Goal: Communication & Community: Share content

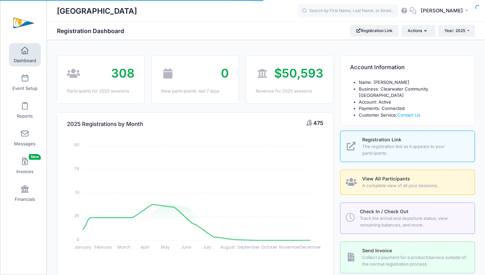
select select
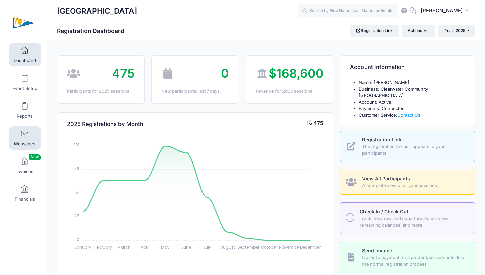
click at [24, 138] on link "Messages" at bounding box center [25, 137] width 32 height 23
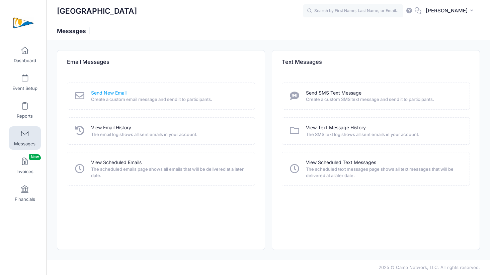
click at [113, 95] on link "Send New Email" at bounding box center [108, 93] width 35 height 7
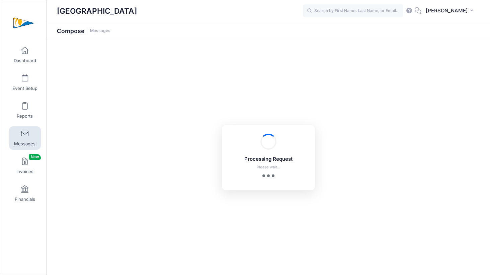
select select "2025"
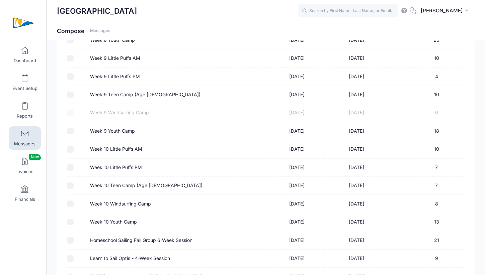
scroll to position [867, 0]
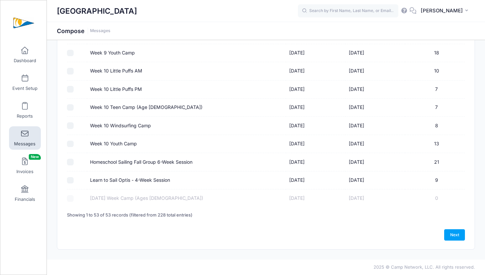
click at [70, 163] on input "Homeschool Sailing Fall Group 6-Week Session" at bounding box center [70, 162] width 7 height 7
checkbox input "true"
click at [458, 236] on link "Next" at bounding box center [454, 234] width 21 height 11
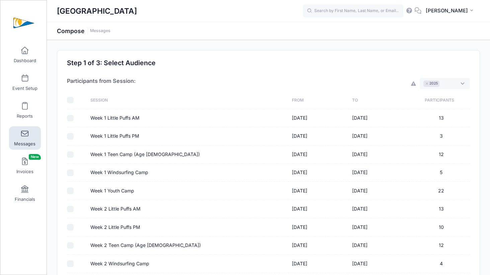
select select "50"
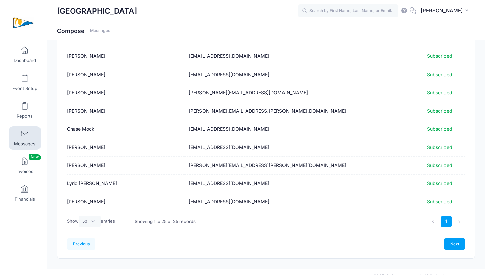
scroll to position [353, 0]
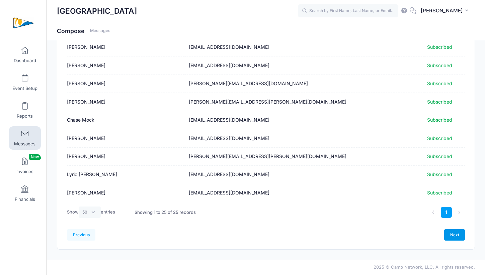
click at [455, 236] on link "Next" at bounding box center [454, 234] width 21 height 11
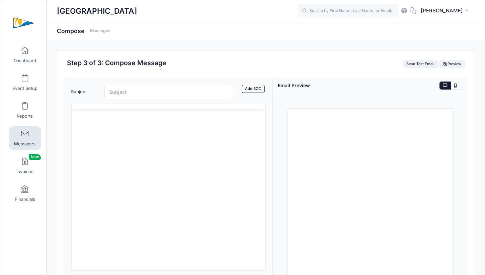
scroll to position [0, 0]
click at [211, 91] on input "Subject" at bounding box center [169, 92] width 130 height 14
type input "REMINDER: No Homeschool Group 10/10"
click at [168, 148] on html at bounding box center [168, 142] width 194 height 18
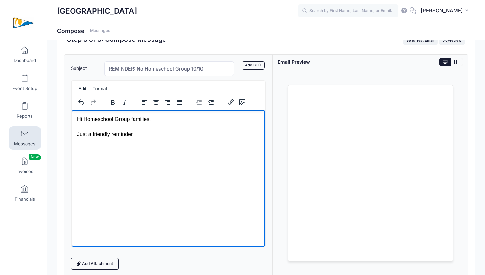
scroll to position [39, 0]
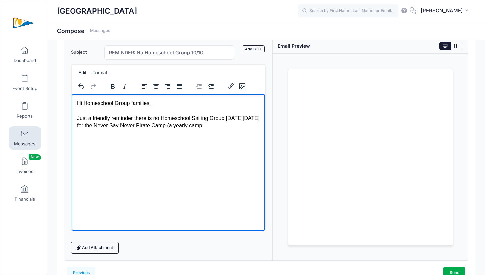
drag, startPoint x: 225, startPoint y: 125, endPoint x: 185, endPoint y: 124, distance: 39.5
click at [185, 124] on p "Hi Homeschool Group families, Just a friendly reminder there is no Homeschool S…" at bounding box center [168, 114] width 183 height 30
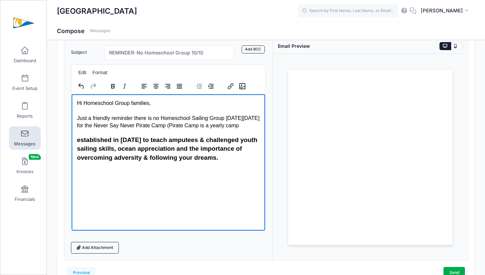
click at [218, 161] on h3 "established in 2012 to teach amputees & challenged youth sailing skills, ocean …" at bounding box center [168, 148] width 183 height 26
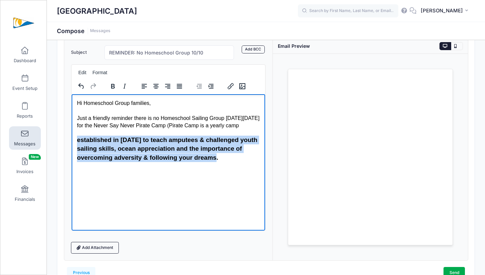
click at [218, 161] on h3 "established in 2012 to teach amputees & challenged youth sailing skills, ocean …" at bounding box center [168, 148] width 183 height 26
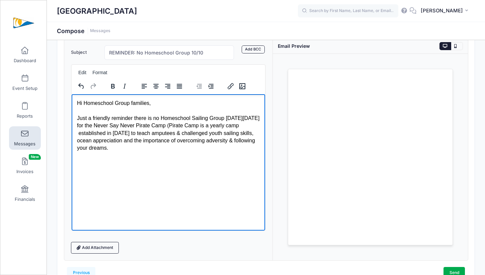
click at [239, 126] on p "Hi Homeschool Group families, Just a friendly reminder there is no Homeschool S…" at bounding box center [168, 125] width 183 height 53
click at [220, 148] on p "Hi Homeschool Group families, Just a friendly reminder there is no Homeschool S…" at bounding box center [168, 125] width 183 height 53
click at [220, 132] on p "Hi Homeschool Group families, Just a friendly reminder there is no Homeschool S…" at bounding box center [168, 125] width 183 height 53
click at [194, 132] on p "Hi Homeschool Group families, Just a friendly reminder there is no Homeschool S…" at bounding box center [168, 125] width 183 height 53
click at [229, 144] on p "Hi Homeschool Group families, Just a friendly reminder there is no Homeschool S…" at bounding box center [168, 125] width 183 height 53
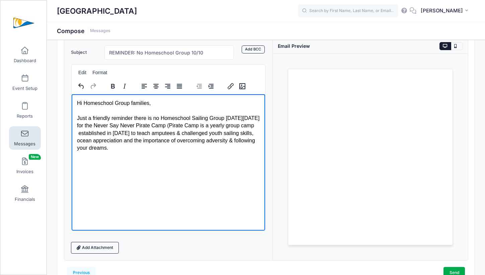
click at [226, 150] on p "Hi Homeschool Group families, Just a friendly reminder there is no Homeschool S…" at bounding box center [168, 125] width 183 height 53
click at [94, 134] on p "Hi Homeschool Group families, Just a friendly reminder there is no Homeschool S…" at bounding box center [168, 125] width 183 height 53
click at [200, 151] on p "Hi Homeschool Group families, Just a friendly reminder there is no Homeschool S…" at bounding box center [168, 125] width 183 height 53
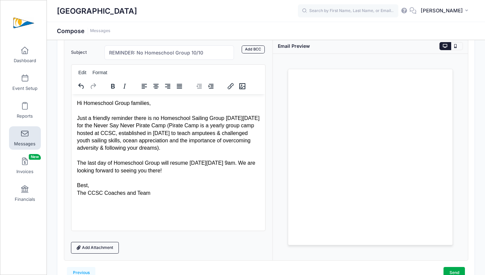
click at [277, 70] on div "Loading..." at bounding box center [370, 157] width 195 height 207
click at [133, 202] on html "Hi Homeschool Group families, Just a friendly reminder there is no Homeschool S…" at bounding box center [168, 148] width 194 height 108
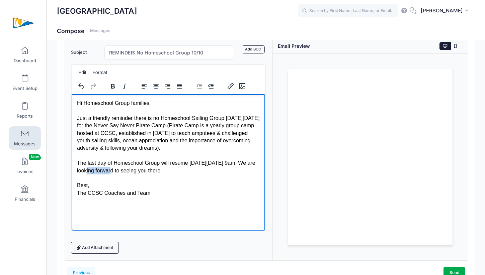
drag, startPoint x: 104, startPoint y: 171, endPoint x: 78, endPoint y: 170, distance: 25.4
click at [78, 170] on p "Hi Homeschool Group families, Just a friendly reminder there is no Homeschool S…" at bounding box center [168, 147] width 183 height 97
click at [178, 202] on html "Hi Homeschool Group families, Just a friendly reminder there is no Homeschool S…" at bounding box center [168, 148] width 194 height 108
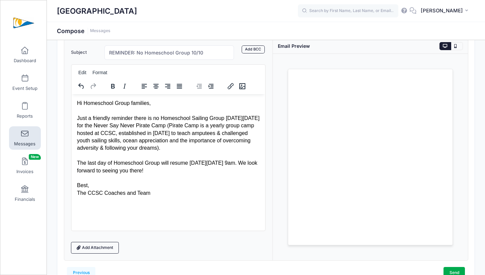
click at [273, 209] on div "Loading..." at bounding box center [370, 157] width 195 height 207
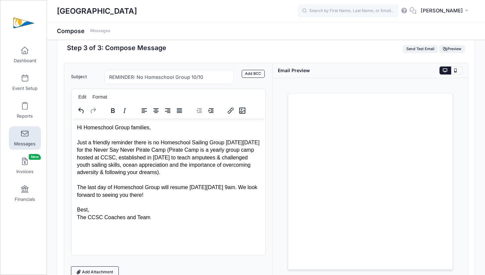
scroll to position [0, 0]
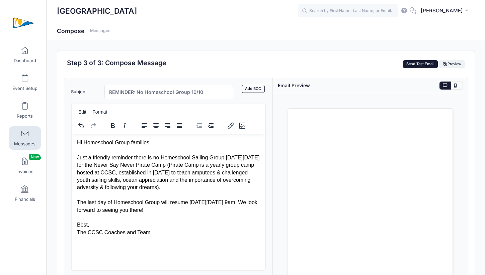
click at [422, 68] on button "Send Test Email" at bounding box center [420, 64] width 35 height 8
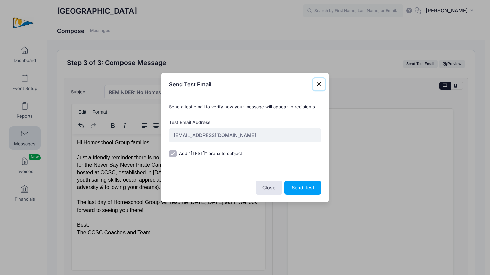
click at [319, 86] on button "Close" at bounding box center [319, 84] width 12 height 12
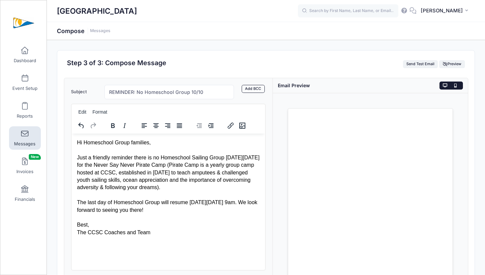
click at [456, 86] on icon at bounding box center [456, 86] width 5 height 0
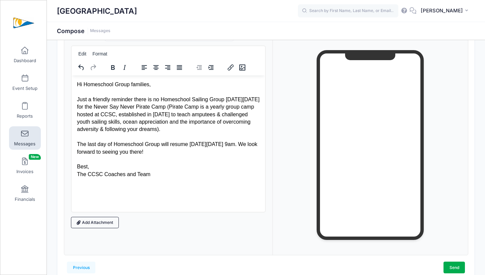
scroll to position [91, 0]
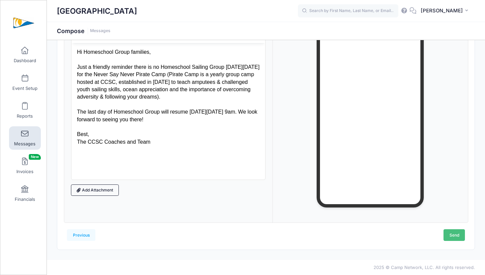
click at [458, 238] on link "Send" at bounding box center [453, 234] width 21 height 11
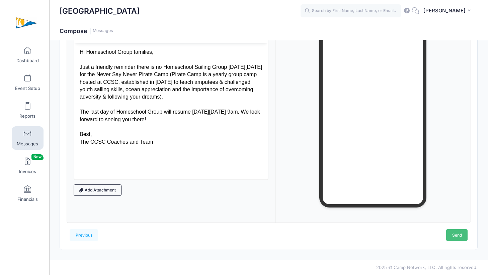
scroll to position [0, 0]
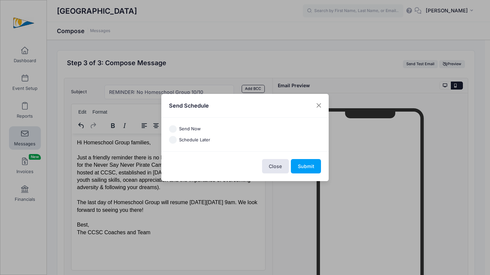
click at [189, 127] on label "Send Now" at bounding box center [190, 129] width 22 height 7
click at [177, 127] on input "Send Now" at bounding box center [173, 129] width 8 height 8
radio input "true"
click at [300, 167] on button "Submit" at bounding box center [306, 166] width 30 height 14
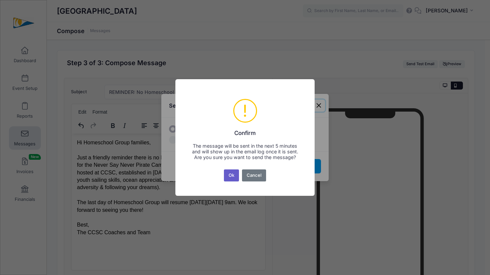
click at [232, 179] on button "Ok" at bounding box center [231, 176] width 15 height 12
